Goal: Book appointment/travel/reservation

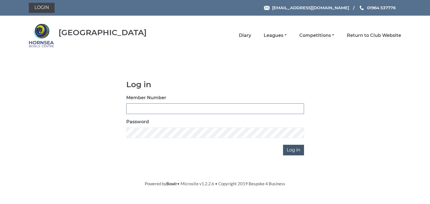
type input "0902"
click at [297, 149] on input "Log in" at bounding box center [293, 150] width 21 height 11
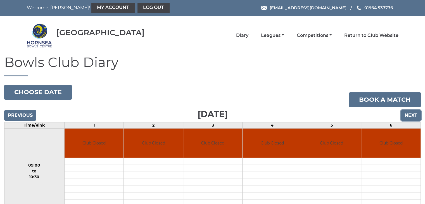
click at [412, 112] on input "Next" at bounding box center [411, 115] width 20 height 11
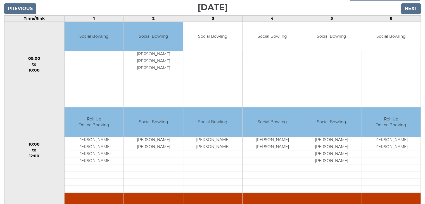
scroll to position [89, 0]
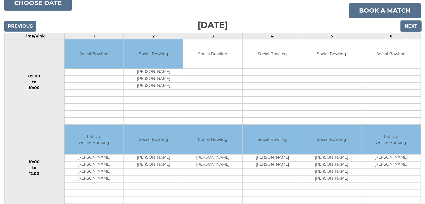
click at [411, 25] on input "Next" at bounding box center [411, 26] width 20 height 11
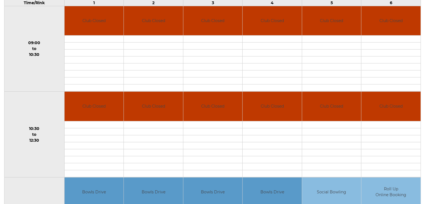
scroll to position [89, 0]
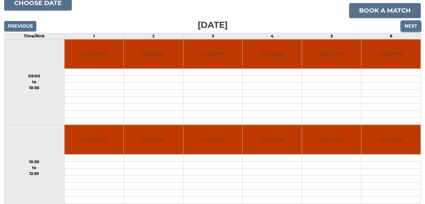
click at [413, 24] on input "Next" at bounding box center [411, 26] width 20 height 11
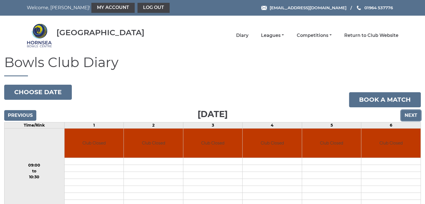
click at [411, 113] on input "Next" at bounding box center [411, 115] width 20 height 11
